Goal: Check status: Check status

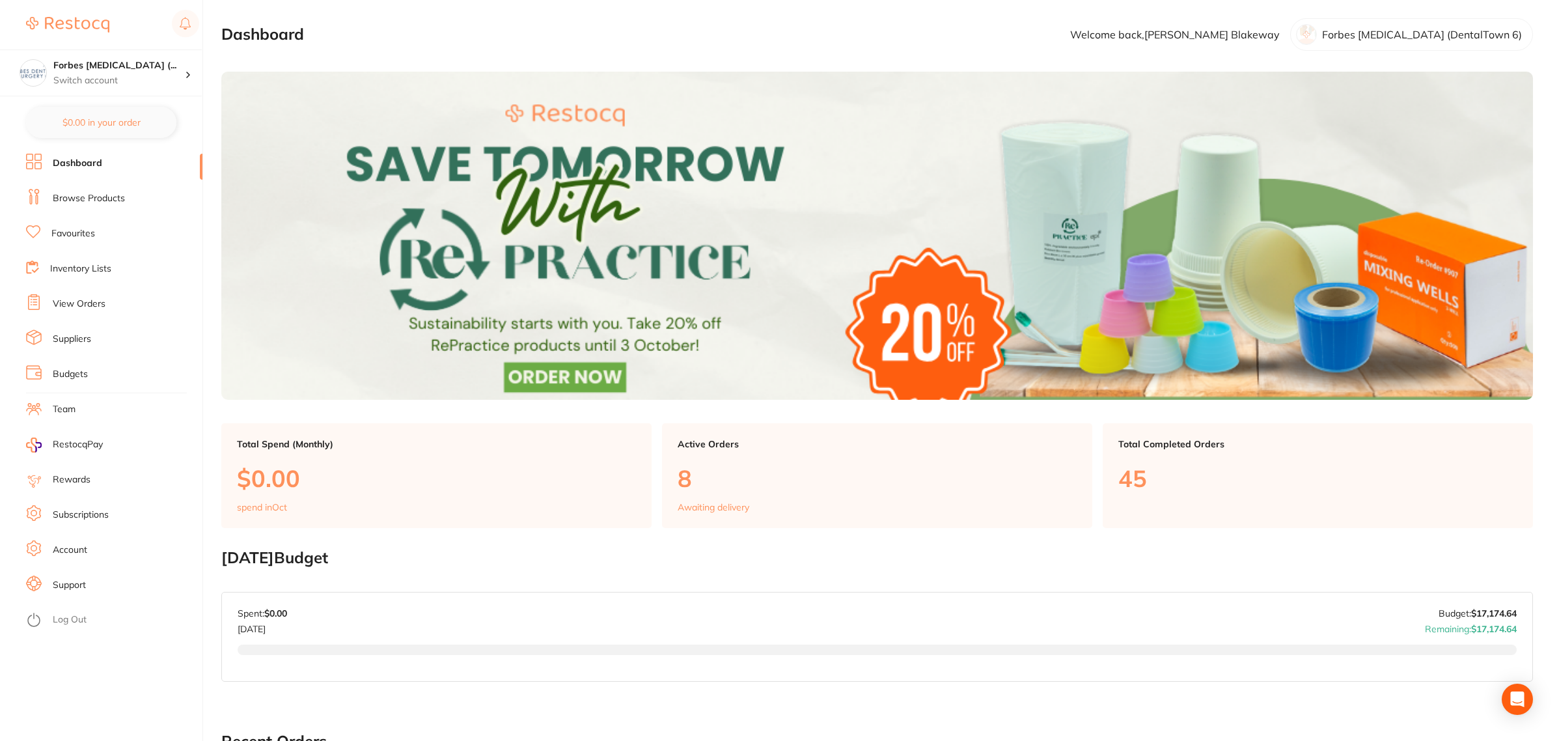
click at [62, 301] on link "View Orders" at bounding box center [79, 303] width 53 height 13
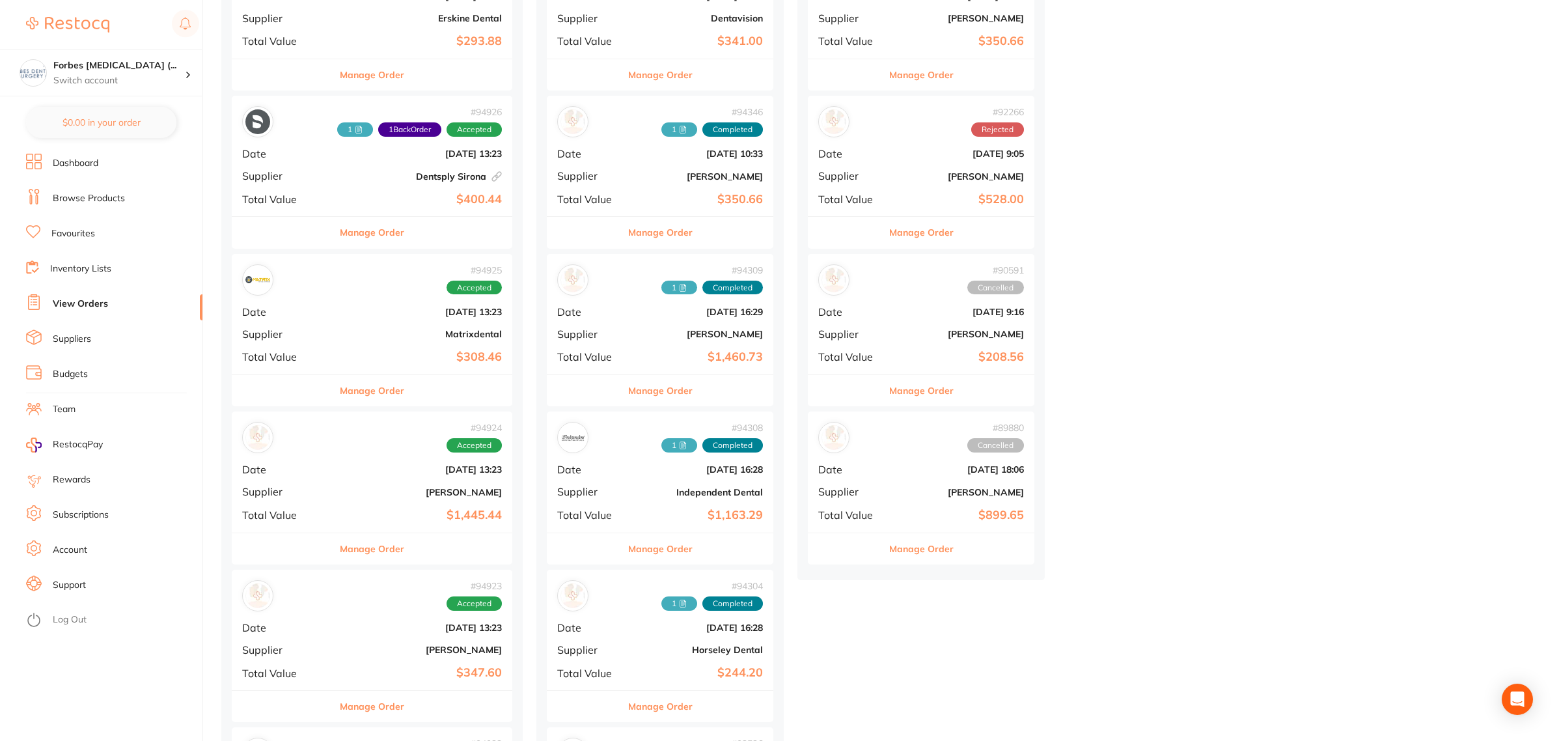
scroll to position [732, 0]
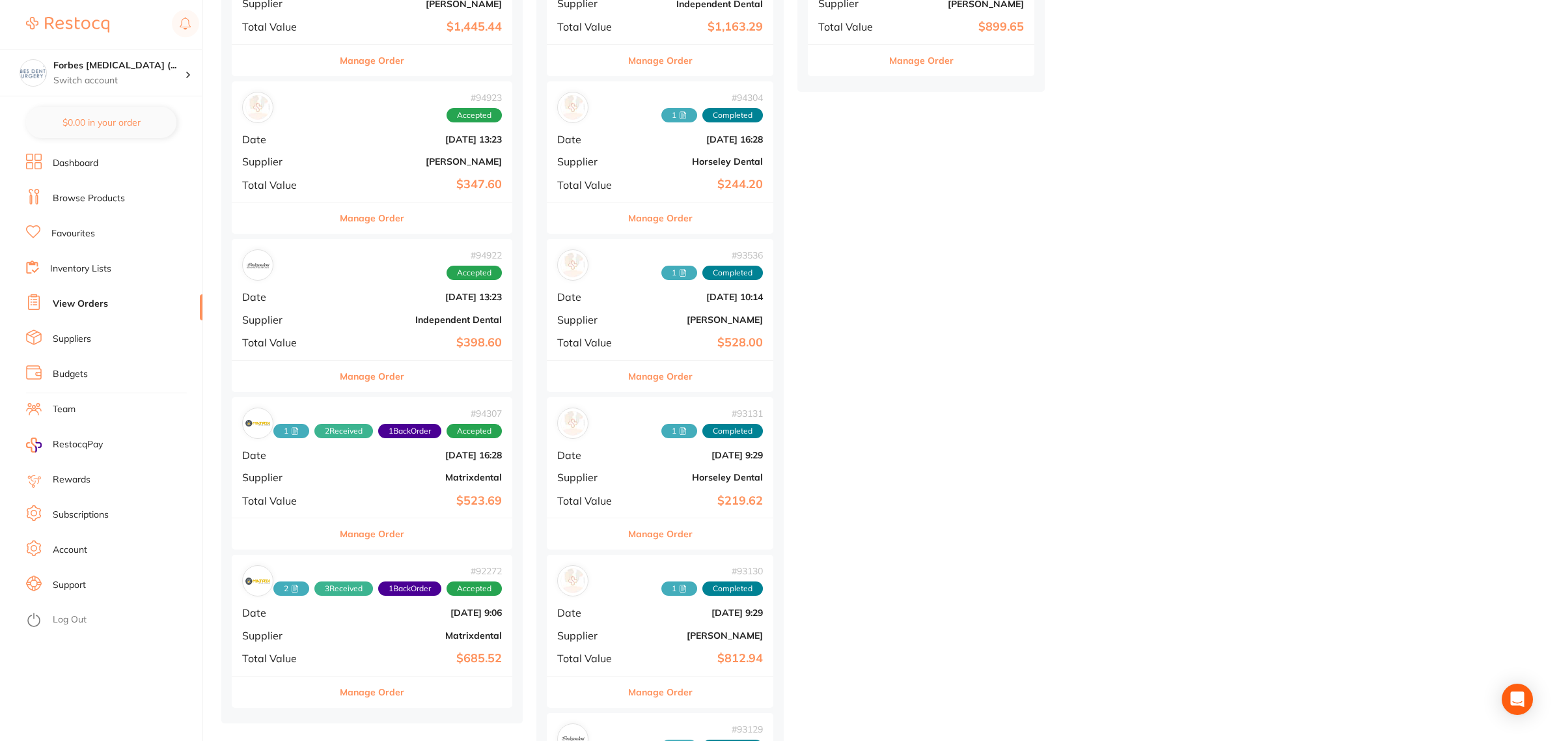
click at [316, 493] on div "# 94307 1 2 Received 1 Back Order Accepted Date [DATE] 16:28 Supplier Matrixden…" at bounding box center [372, 457] width 281 height 120
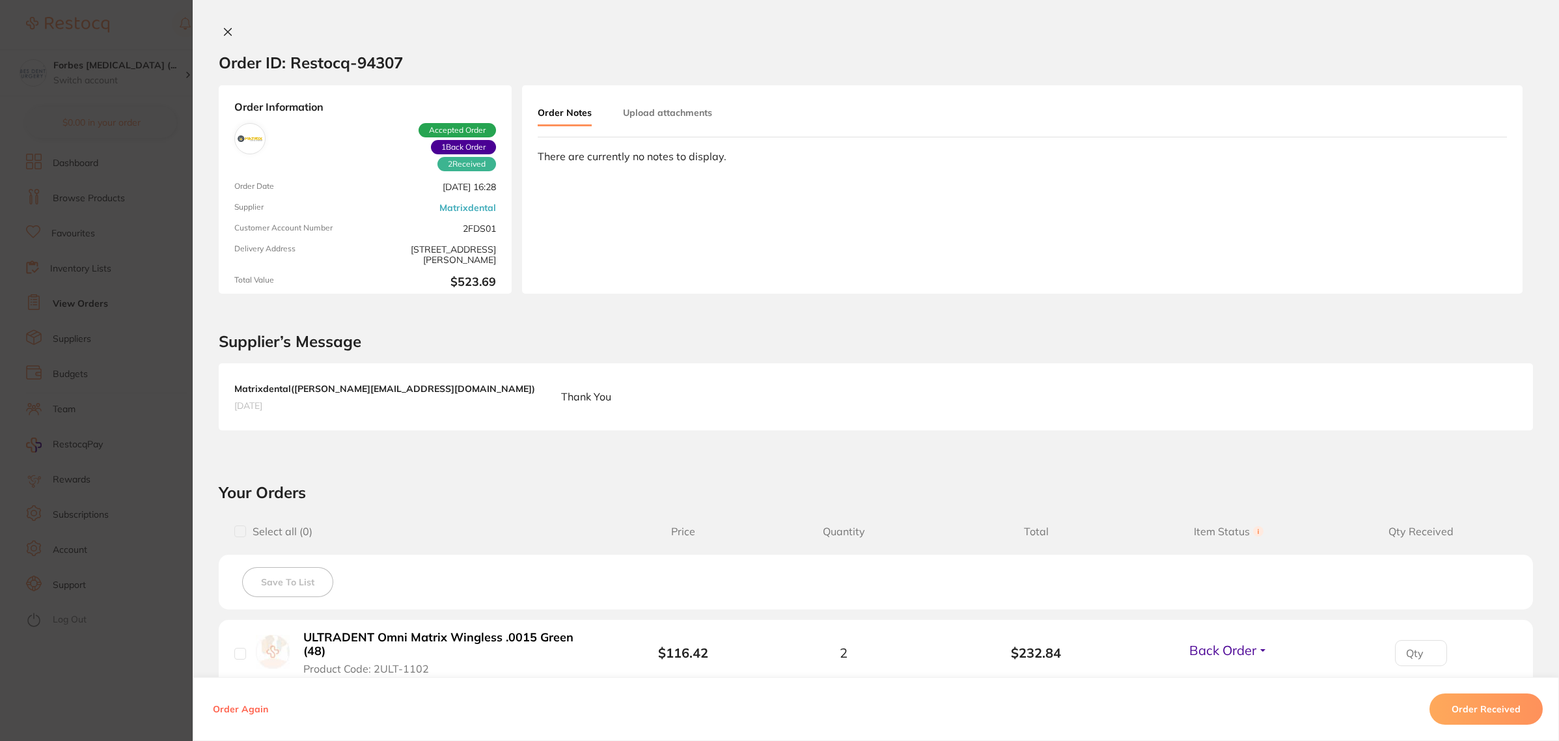
scroll to position [325, 0]
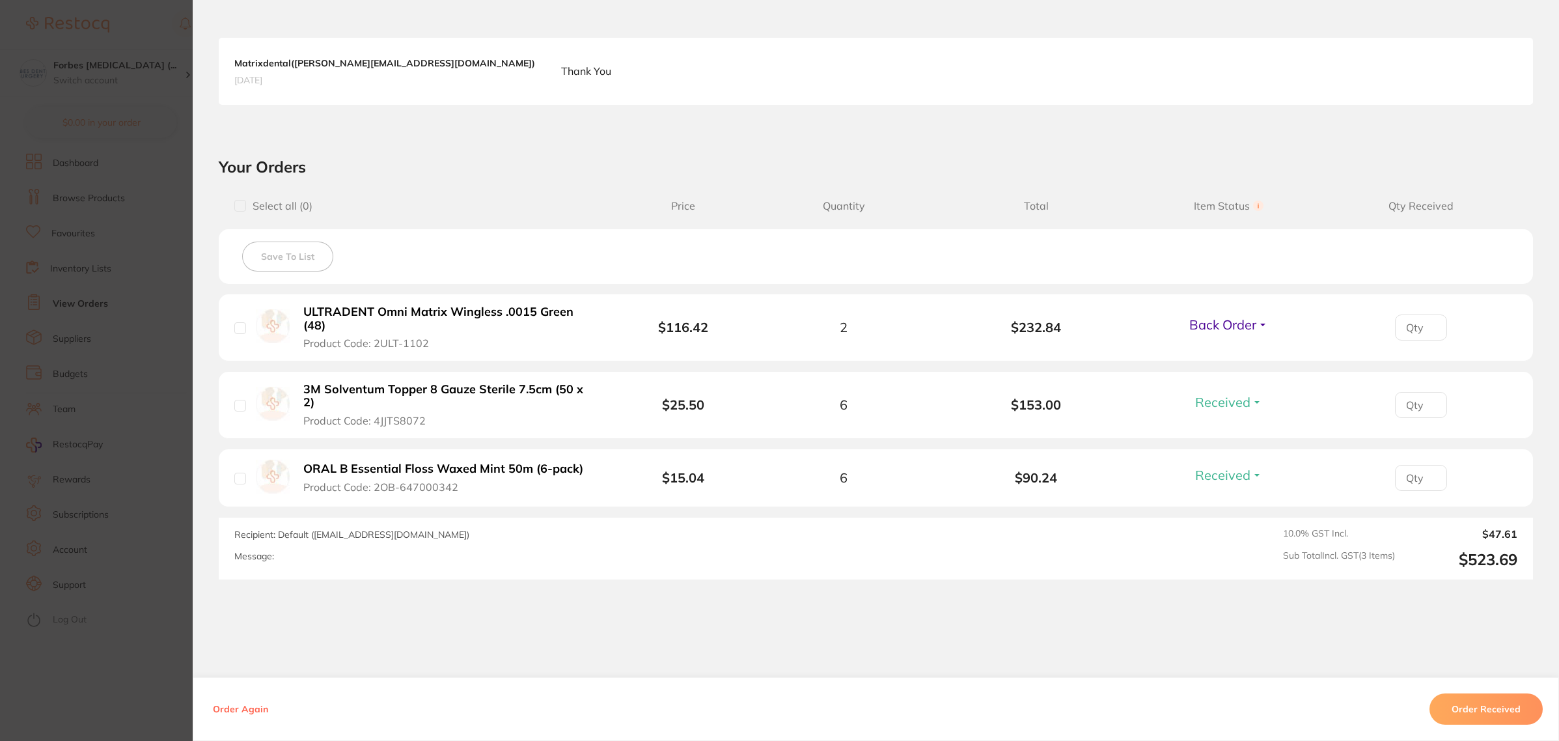
drag, startPoint x: 1261, startPoint y: 321, endPoint x: 1239, endPoint y: 331, distance: 24.8
click at [1261, 321] on button "Back Order" at bounding box center [1228, 324] width 87 height 16
click at [1220, 348] on span "Received" at bounding box center [1228, 353] width 33 height 10
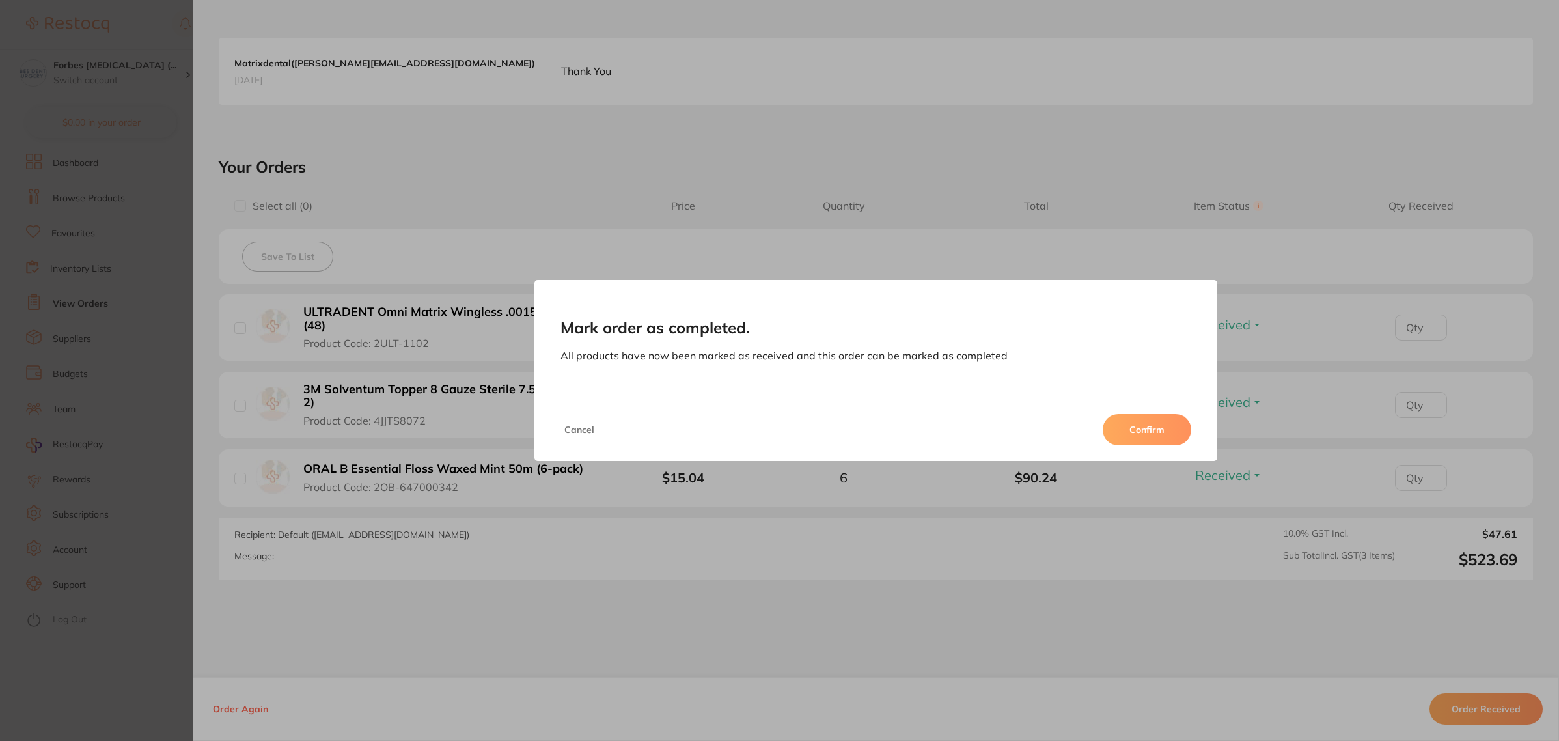
click at [1117, 421] on button "Confirm" at bounding box center [1147, 429] width 89 height 31
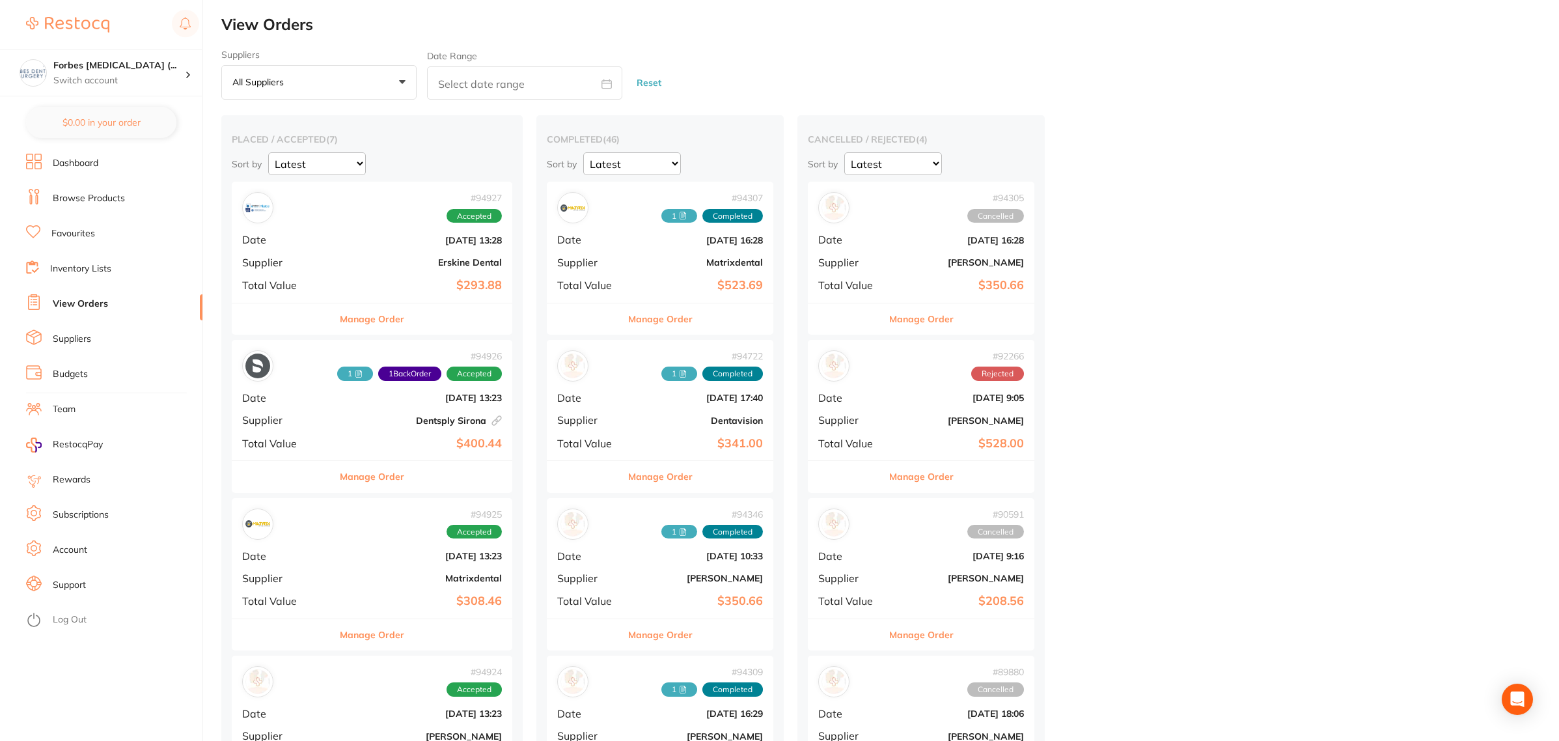
click at [642, 281] on div "# 94307 1 Completed Date [DATE] 16:28 Supplier Matrixdental Total Value $523.69" at bounding box center [660, 242] width 226 height 120
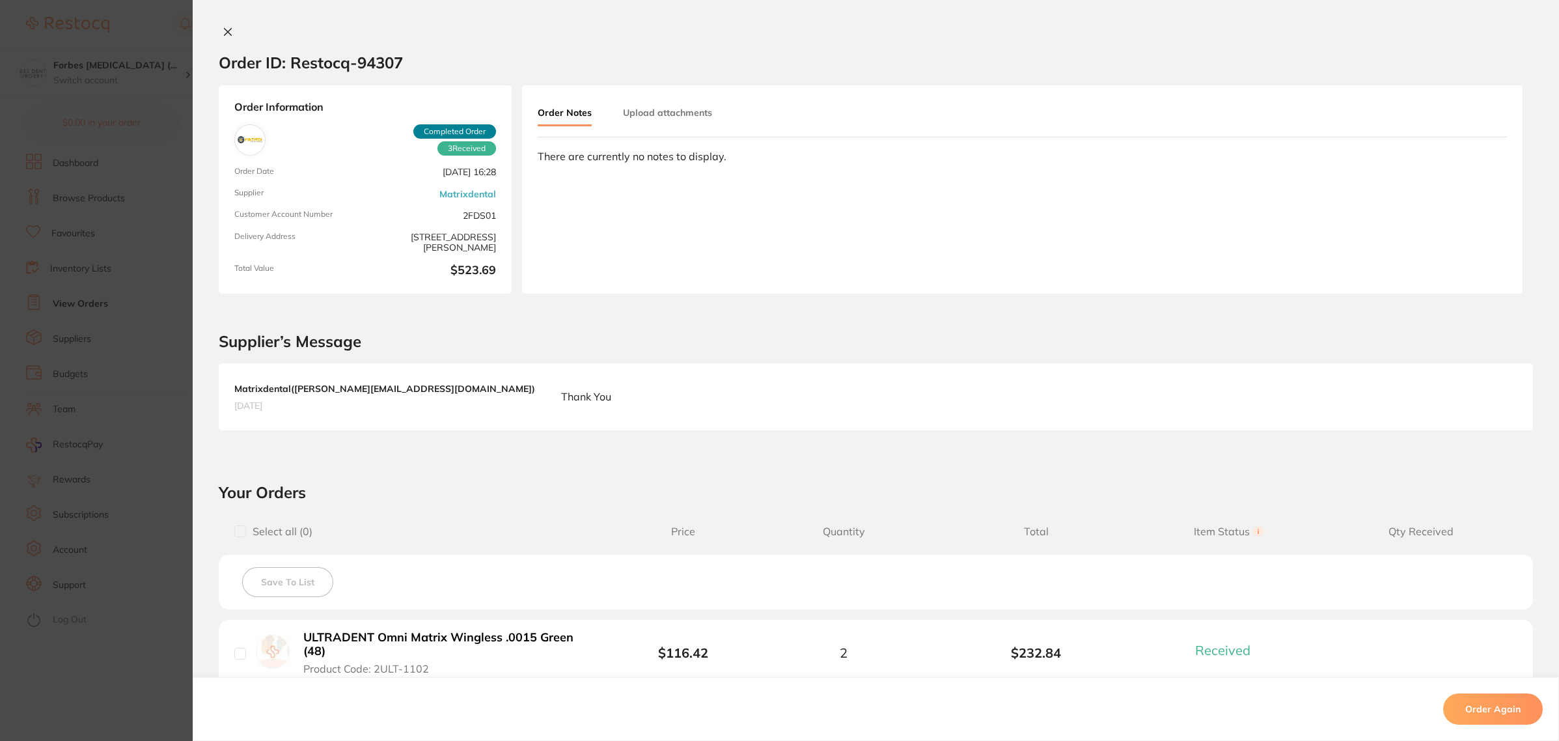
click at [651, 115] on button "Upload attachments" at bounding box center [667, 112] width 89 height 23
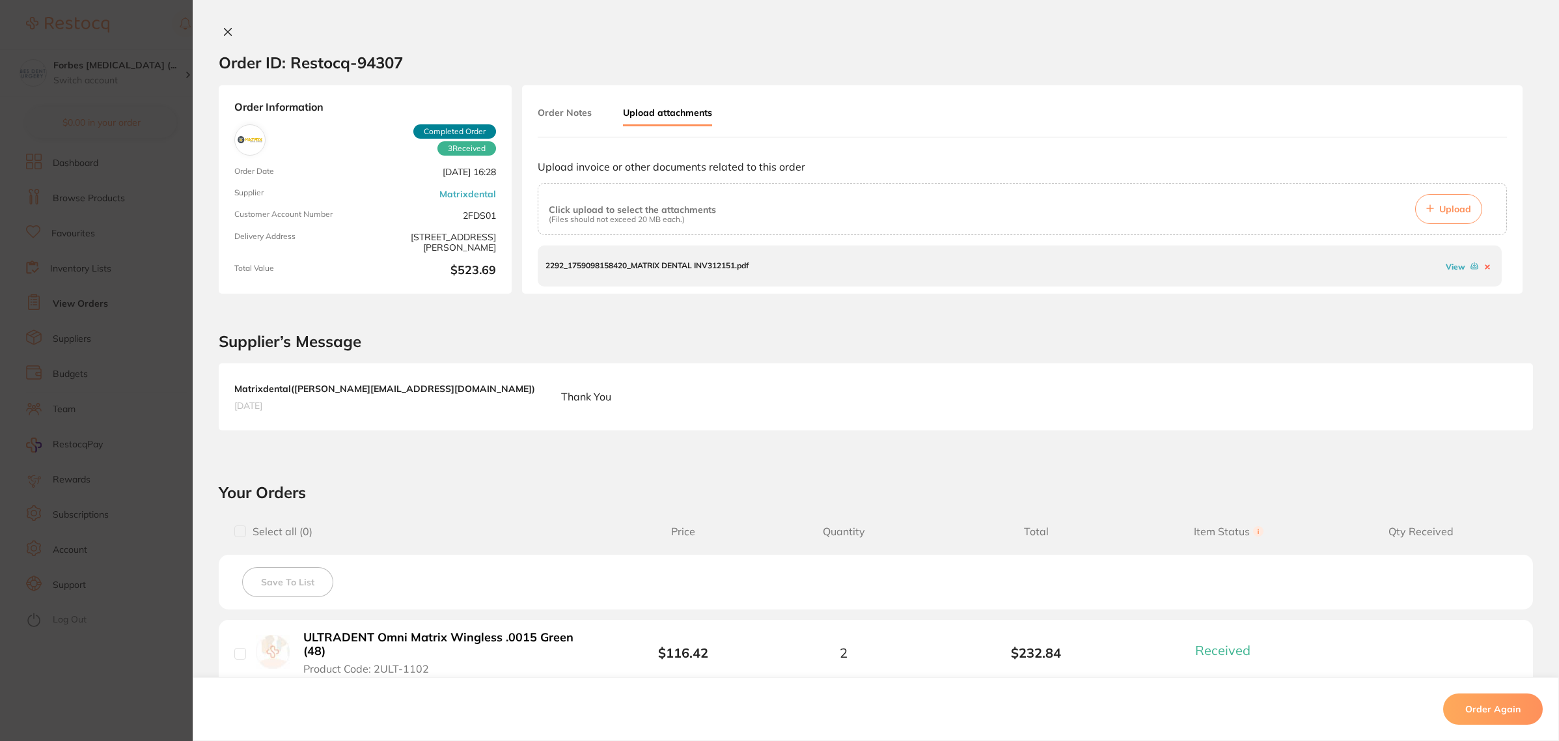
click at [1445, 215] on button "Upload" at bounding box center [1448, 209] width 67 height 30
click at [219, 29] on button at bounding box center [228, 33] width 18 height 14
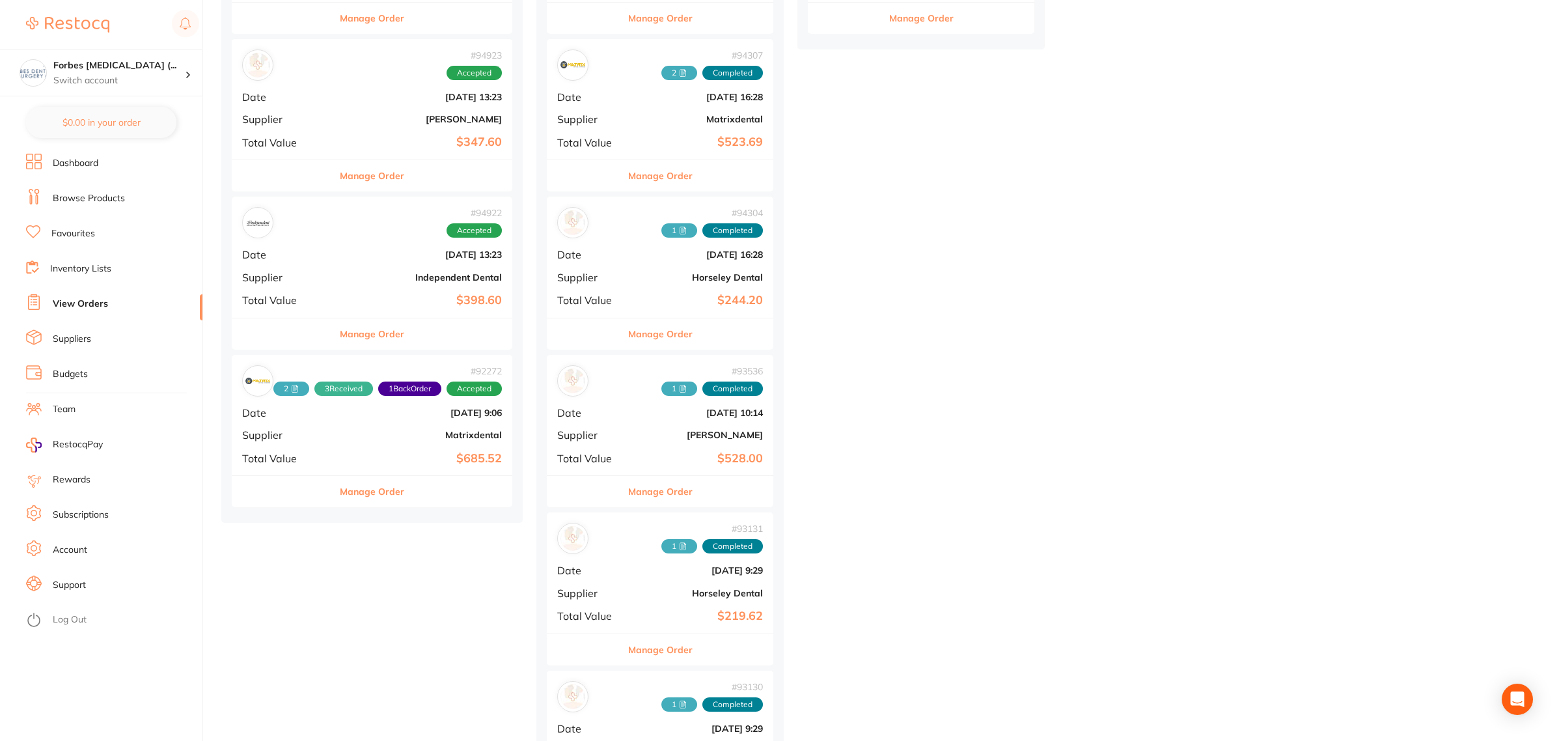
scroll to position [814, 0]
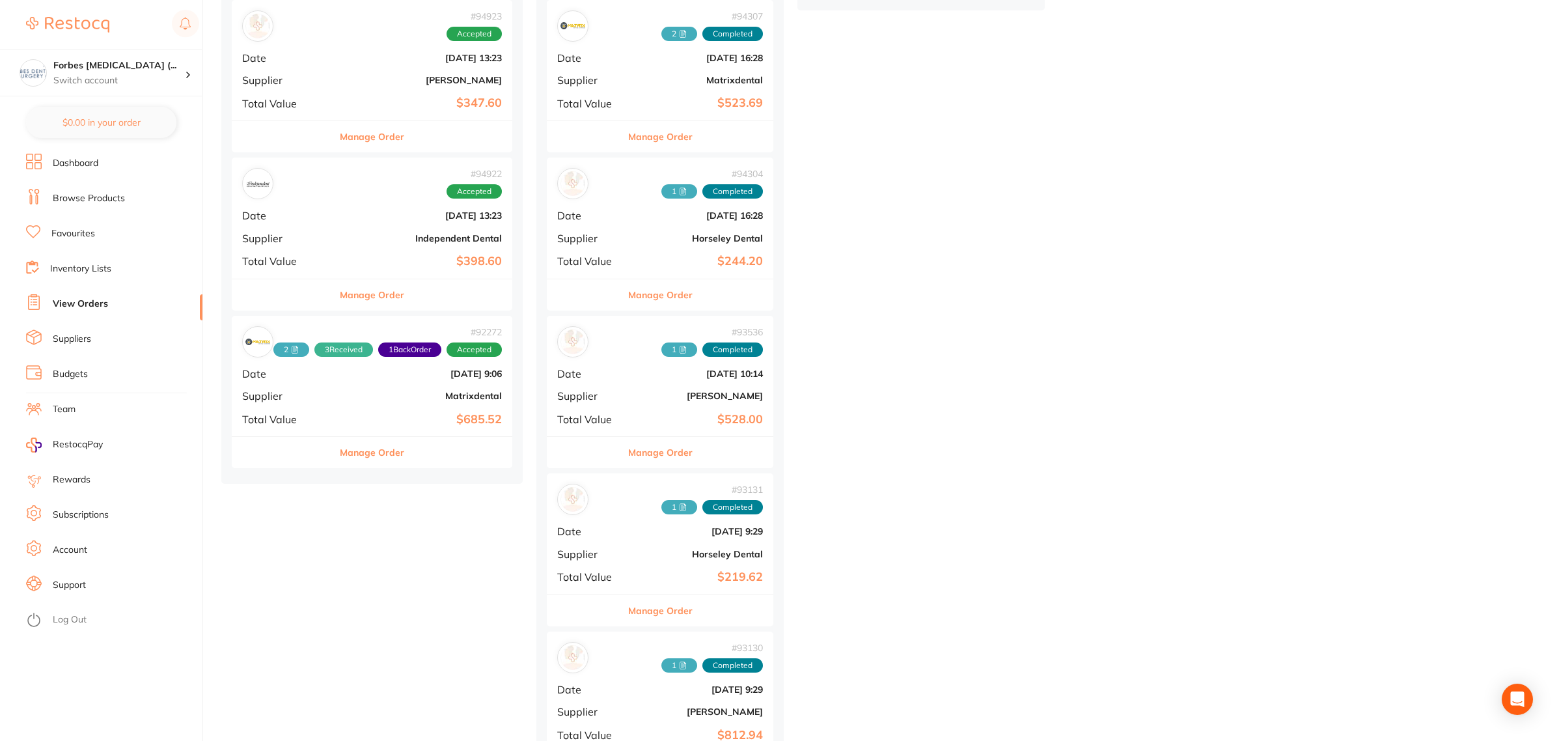
click at [415, 395] on b "Matrixdental" at bounding box center [419, 396] width 166 height 10
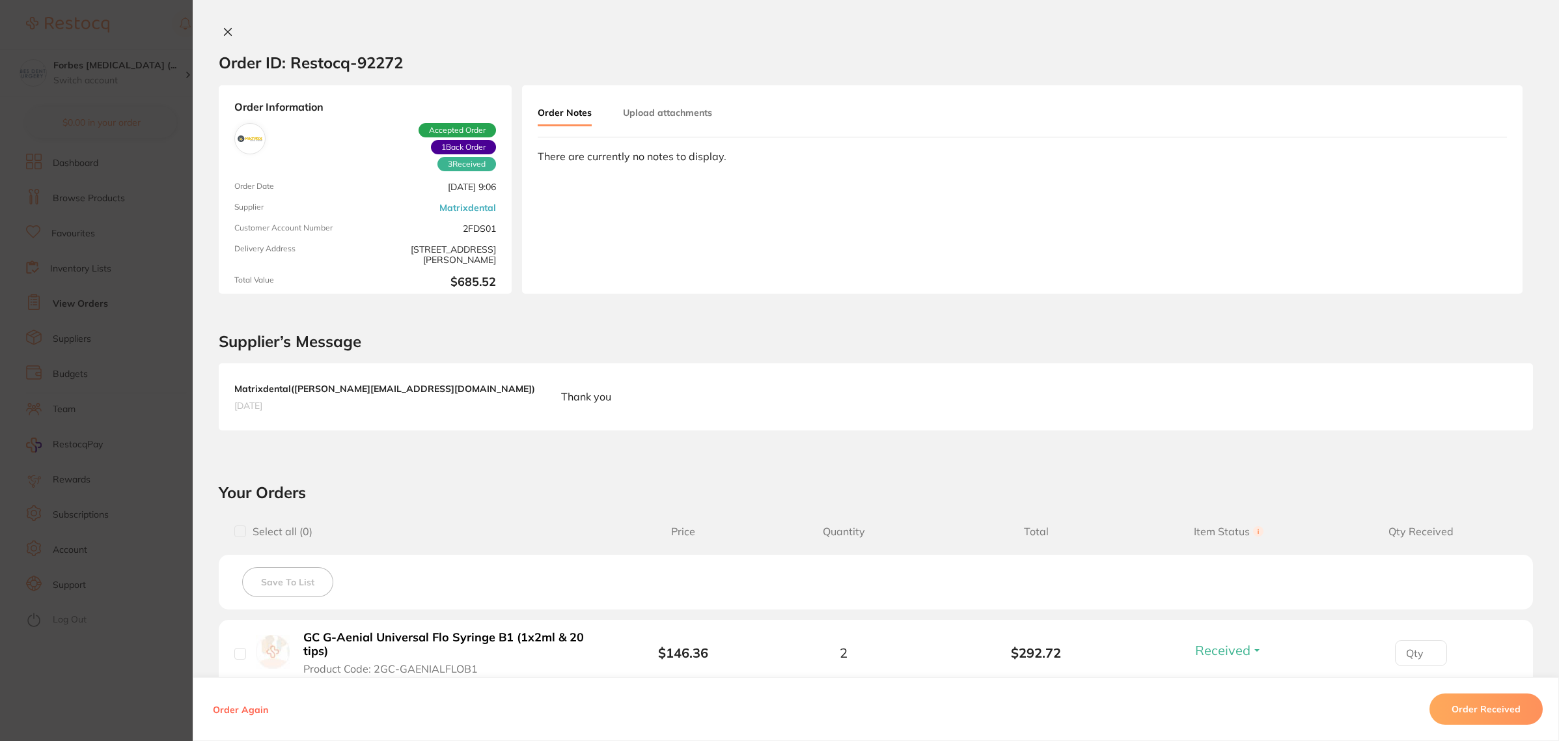
click at [137, 285] on section "Order ID: Restocq- 92272 Order Information 3 Received 1 Back Order Accepted Ord…" at bounding box center [779, 370] width 1559 height 741
